Goal: Navigation & Orientation: Go to known website

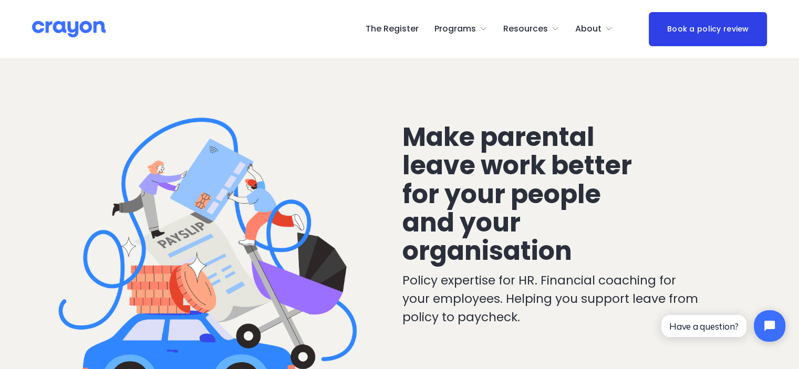
click at [395, 33] on link "The Register" at bounding box center [392, 28] width 53 height 17
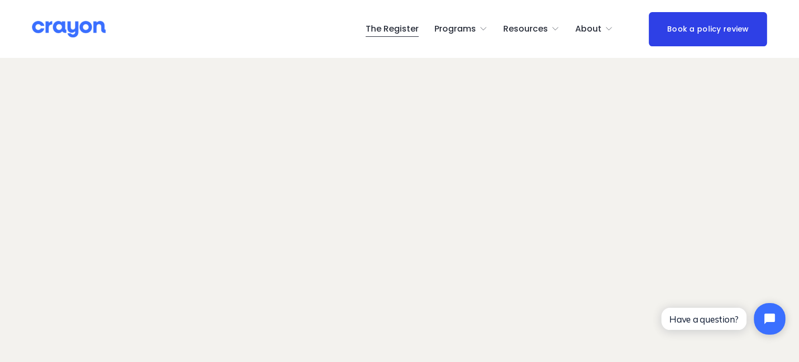
click at [75, 31] on img at bounding box center [69, 29] width 74 height 18
